Goal: Transaction & Acquisition: Purchase product/service

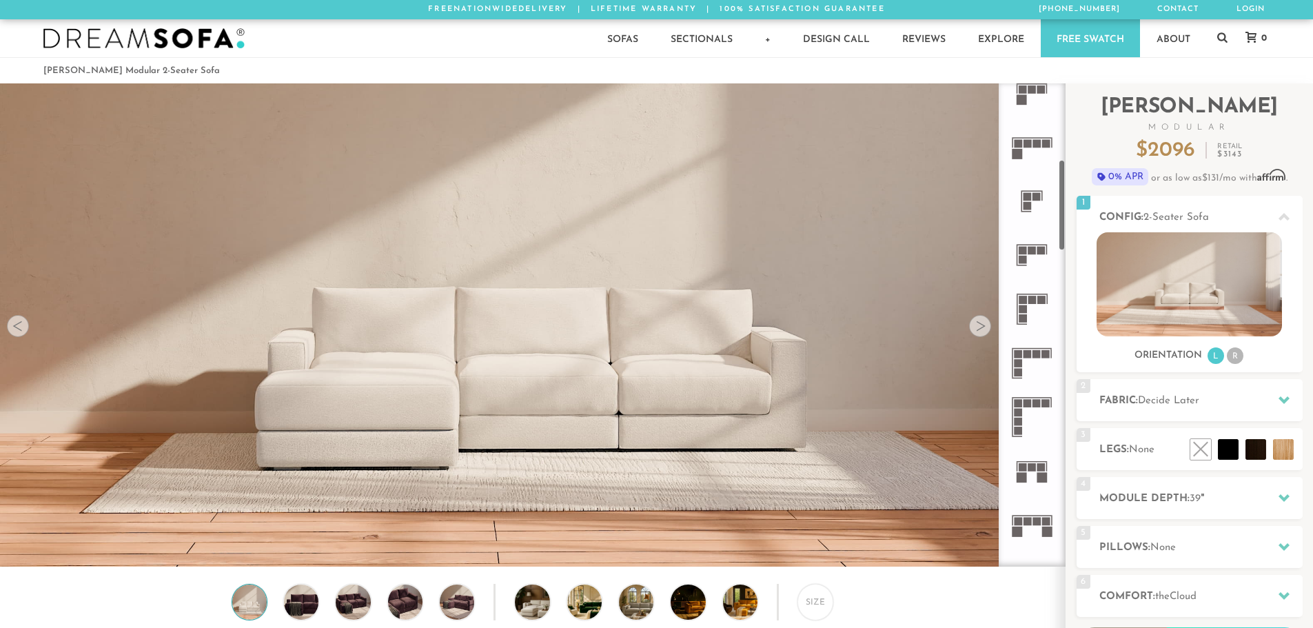
scroll to position [414, 0]
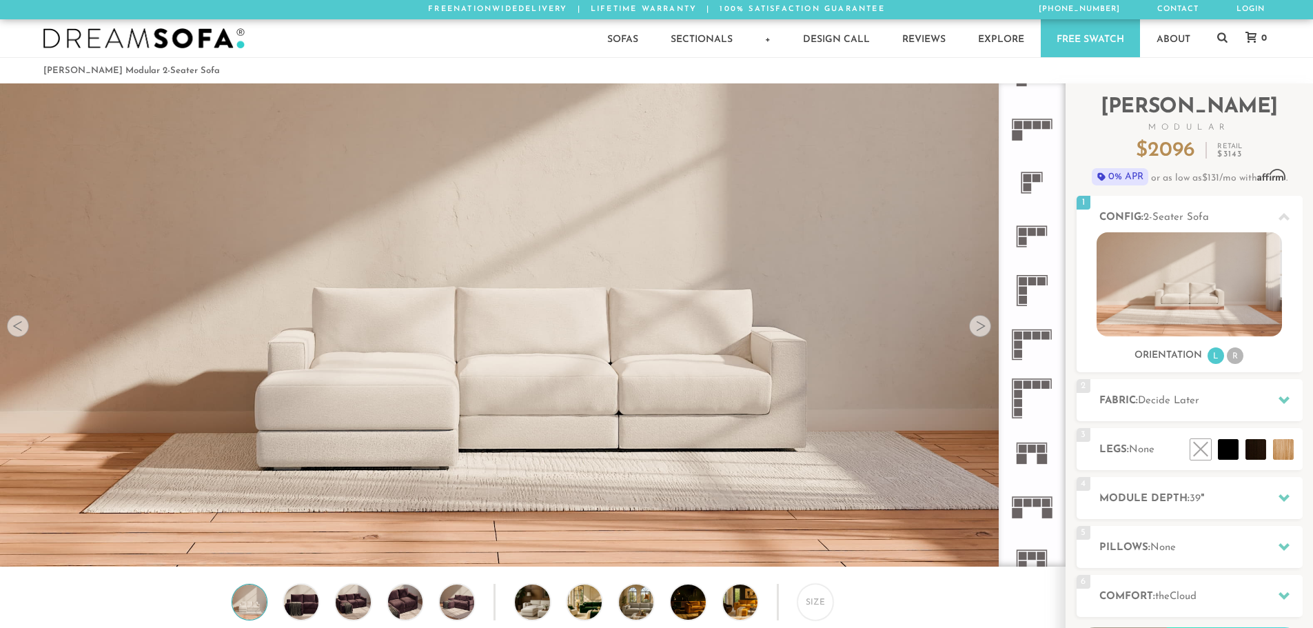
click at [1028, 275] on icon at bounding box center [1032, 290] width 54 height 54
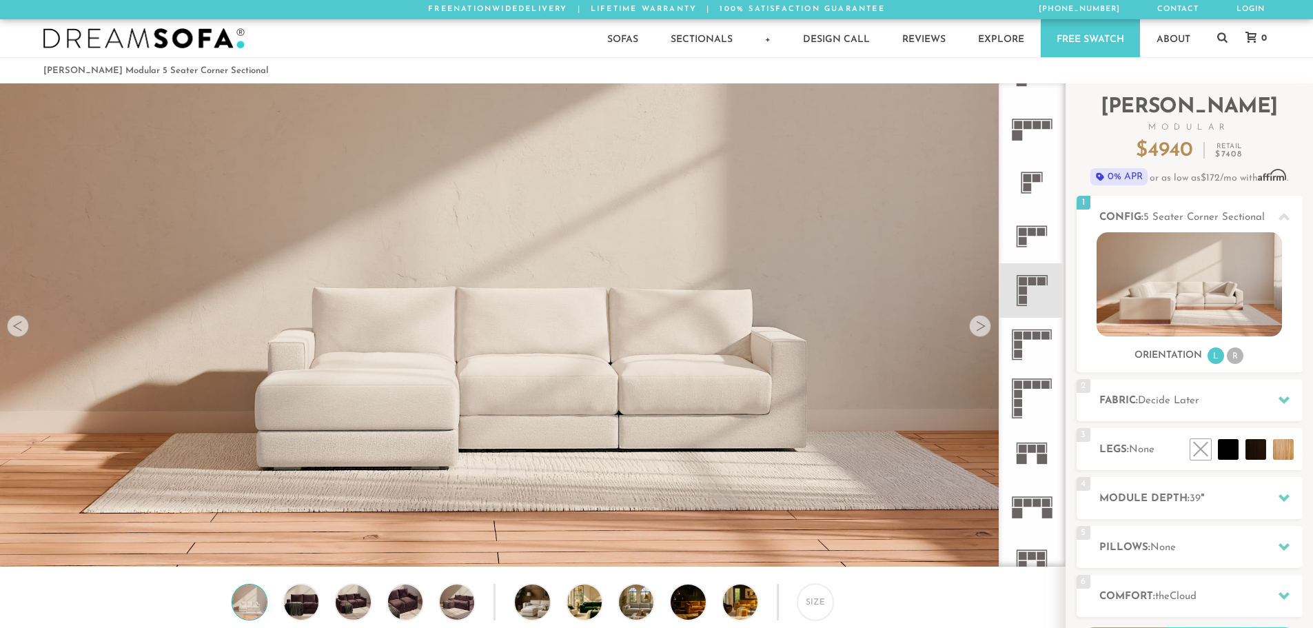
click at [1034, 348] on icon at bounding box center [1032, 345] width 54 height 54
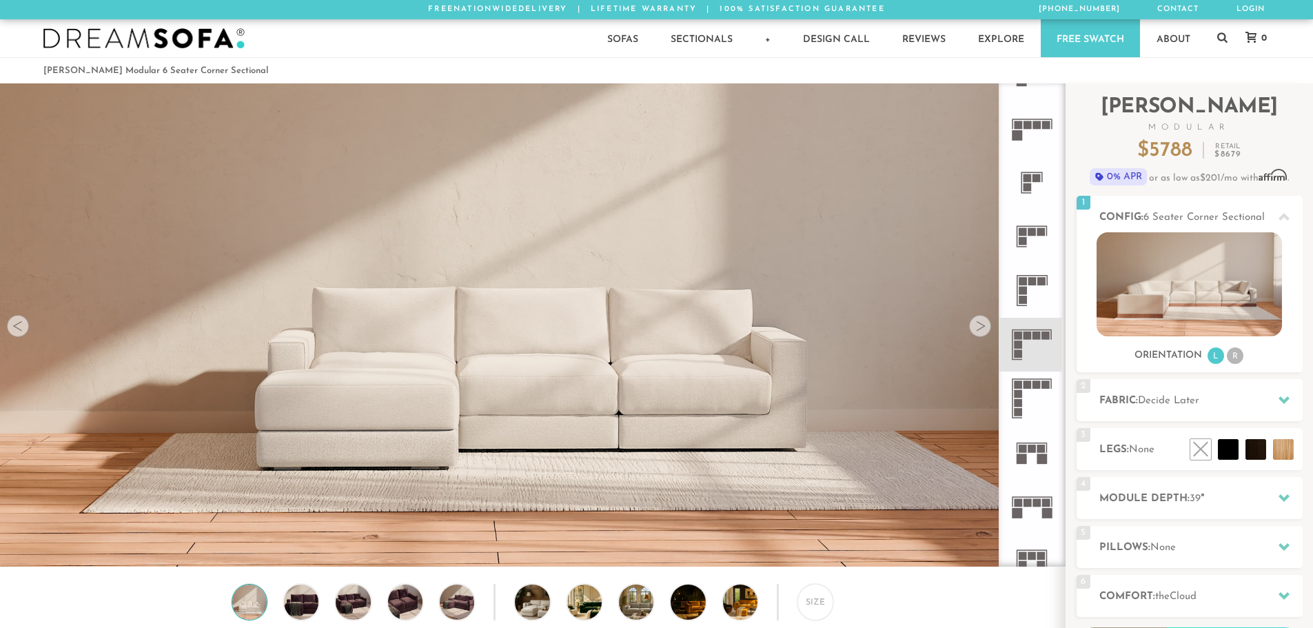
click at [1029, 287] on icon at bounding box center [1032, 290] width 54 height 54
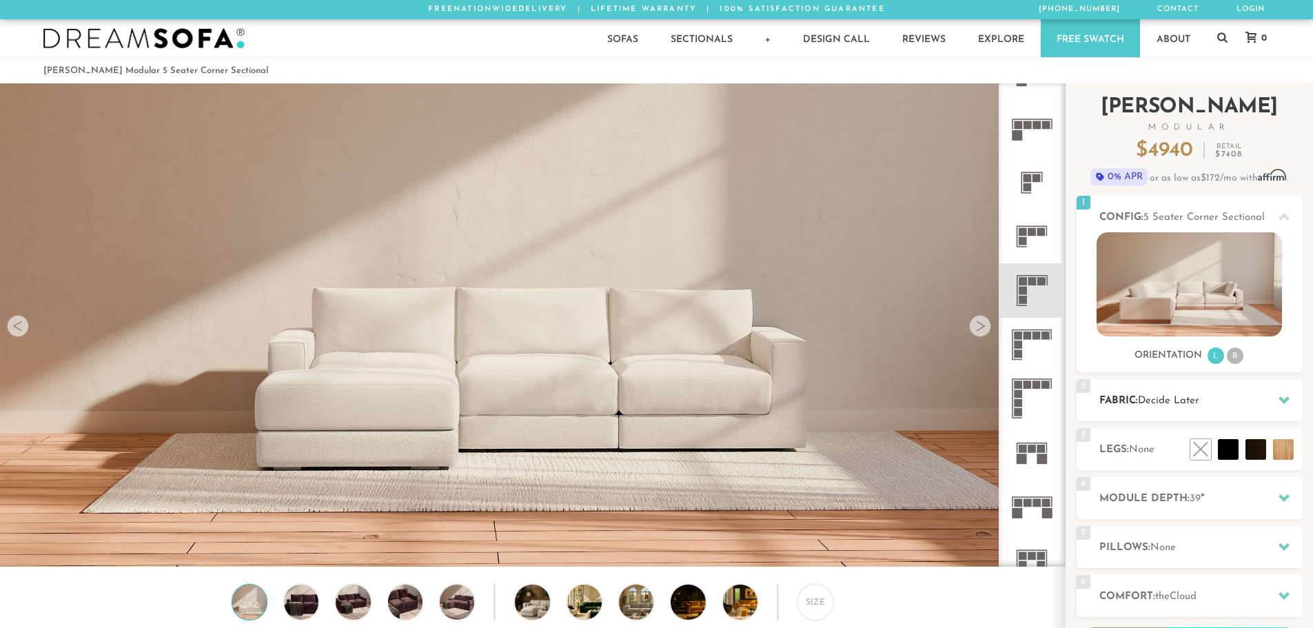
click at [1225, 406] on h2 "Fabric: Decide Later" at bounding box center [1200, 401] width 203 height 16
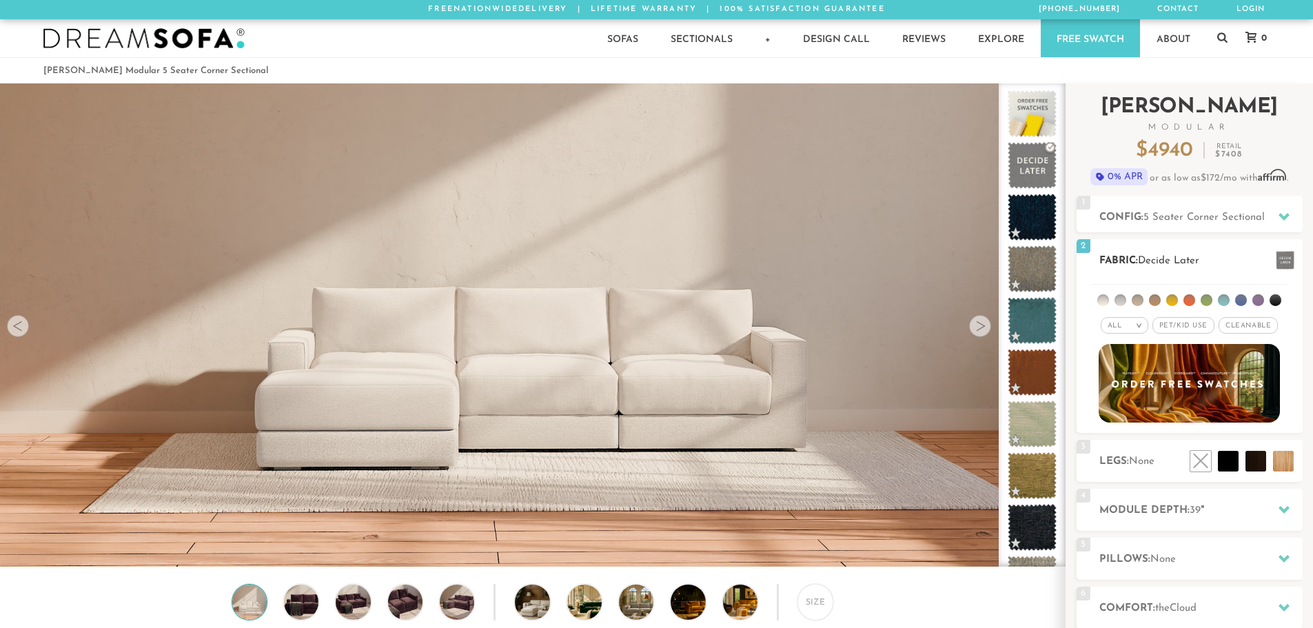
click at [1241, 300] on li at bounding box center [1241, 300] width 12 height 12
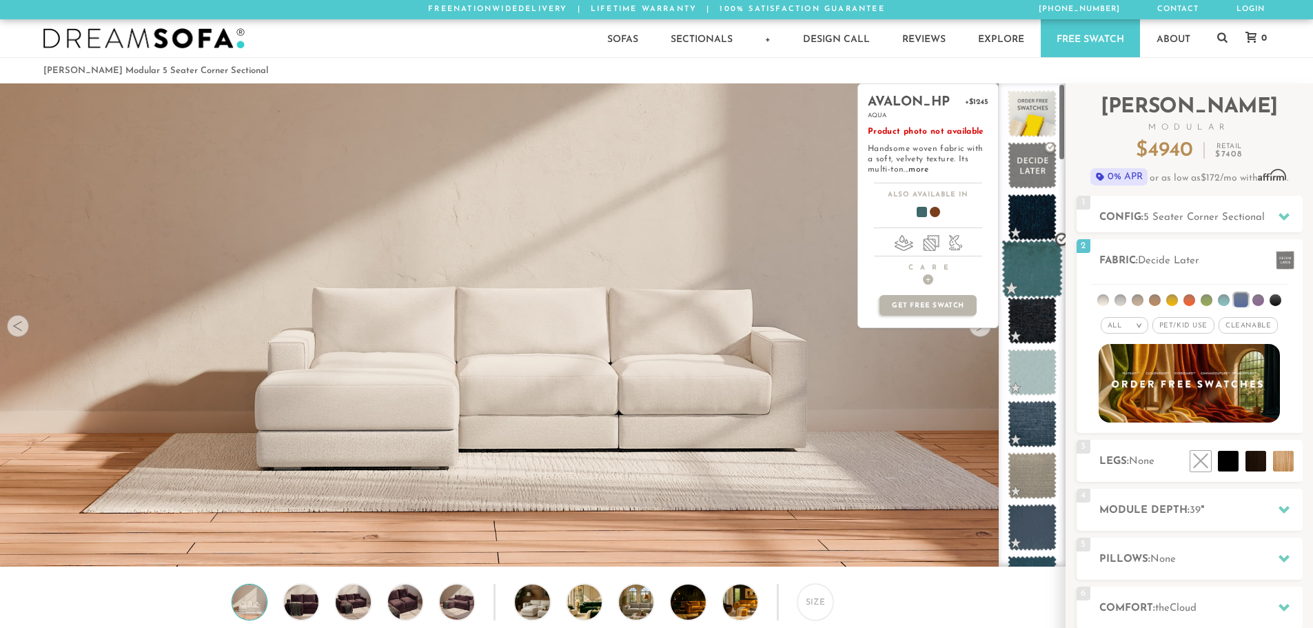
click at [1043, 282] on span at bounding box center [1031, 269] width 61 height 59
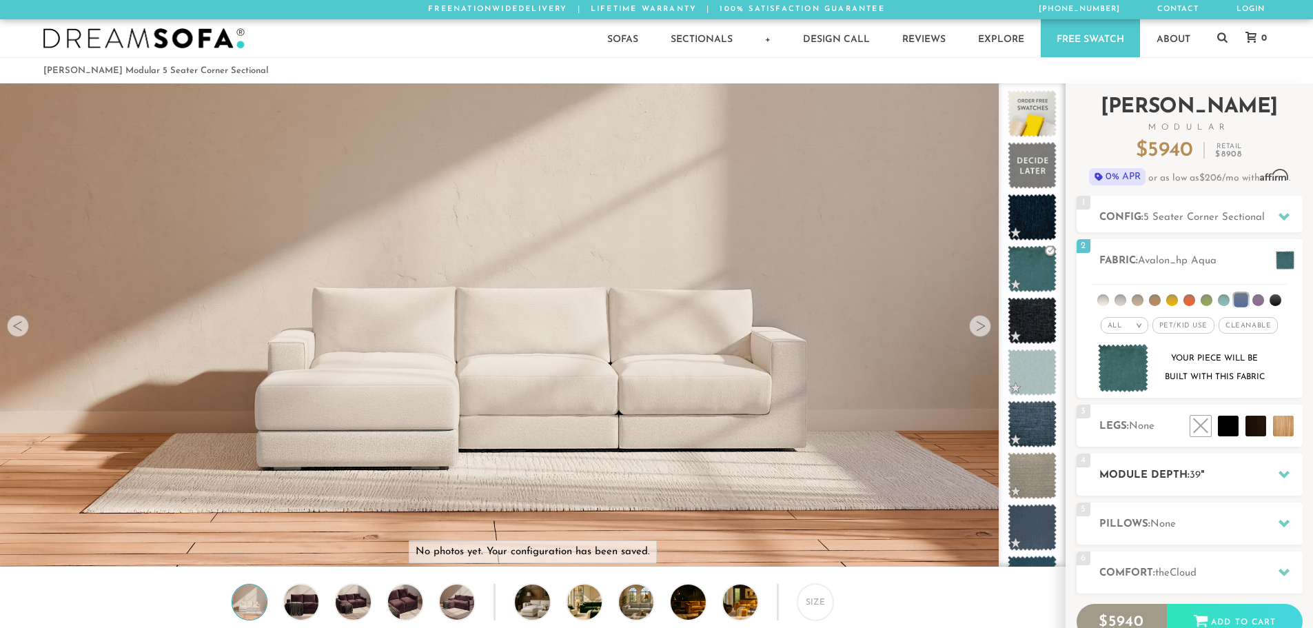
click at [1200, 476] on span "39" at bounding box center [1195, 475] width 11 height 10
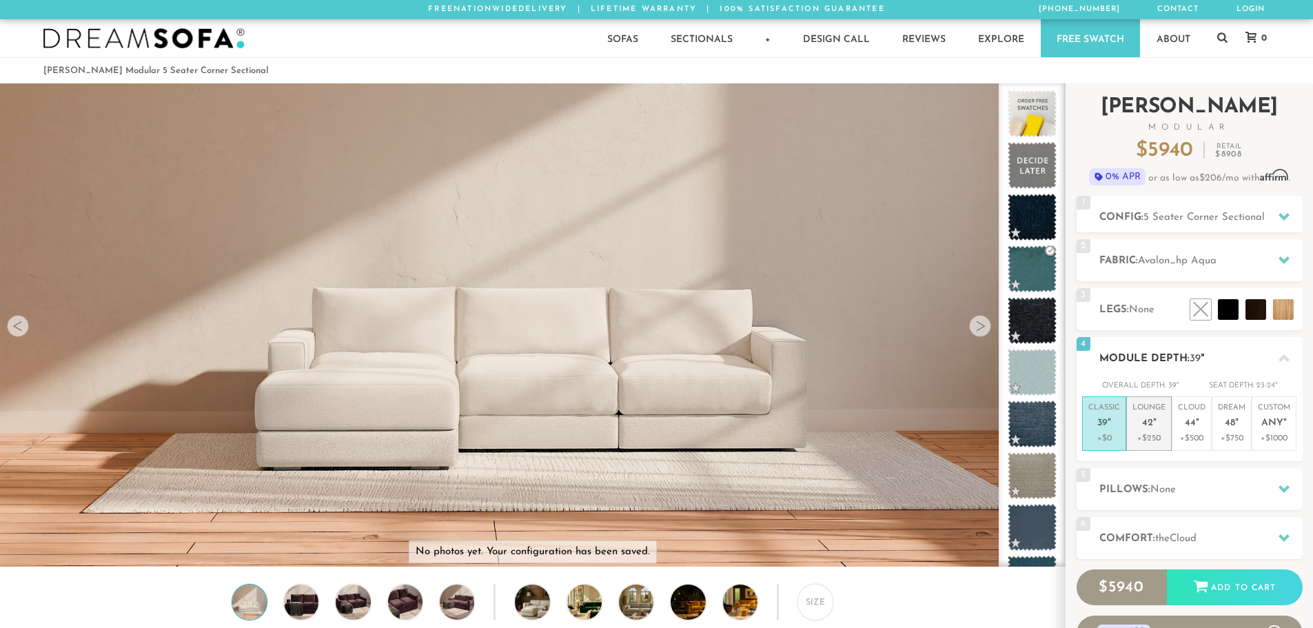
click at [1155, 418] on em """ at bounding box center [1154, 424] width 3 height 12
